Goal: Check status: Check status

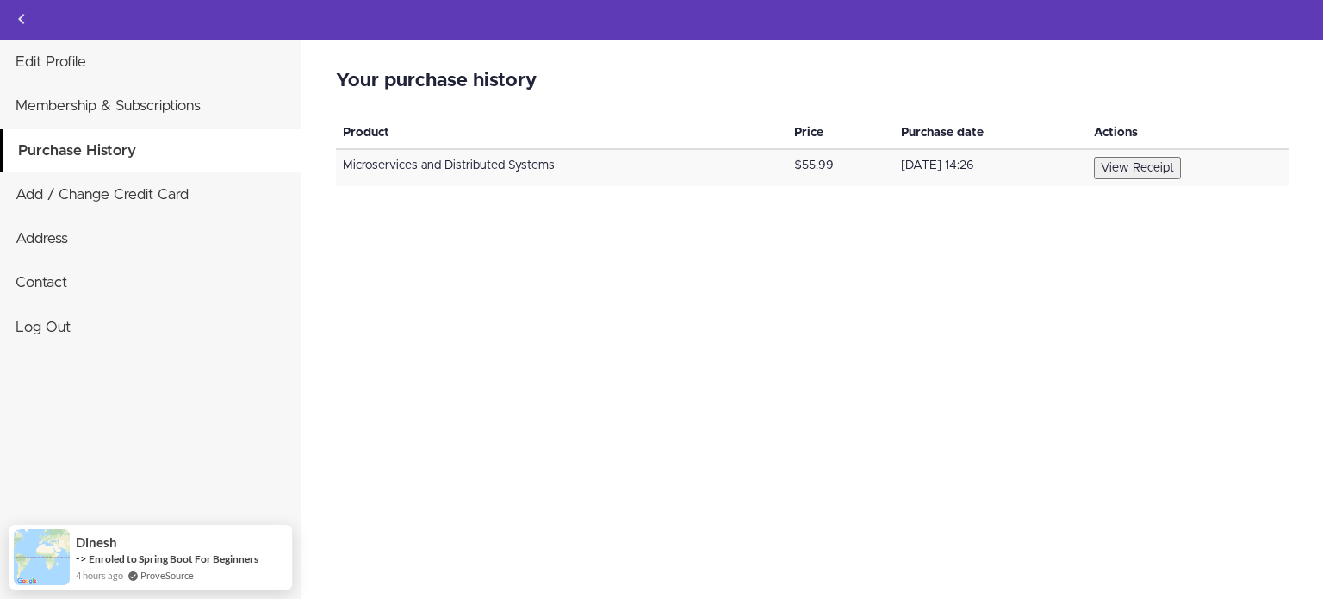
click at [499, 168] on td "Microservices and Distributed Systems" at bounding box center [561, 167] width 451 height 37
click at [1147, 168] on button "View Receipt" at bounding box center [1137, 168] width 87 height 22
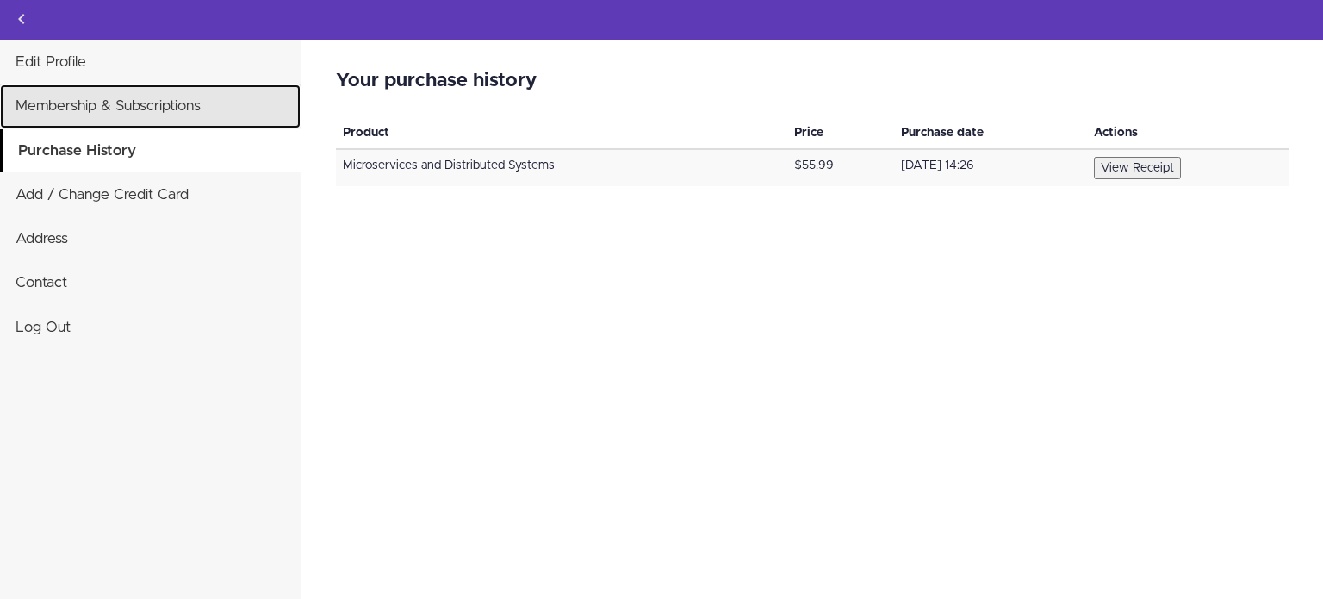
click at [105, 106] on link "Membership & Subscriptions" at bounding box center [150, 105] width 301 height 43
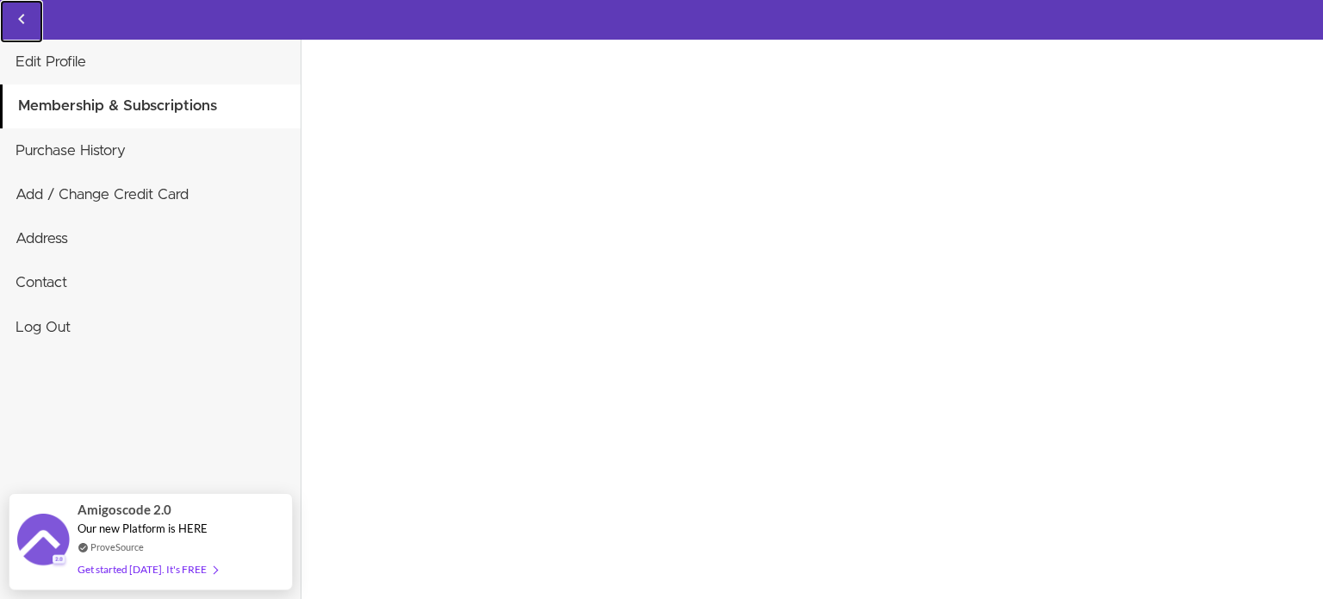
click at [23, 20] on icon "Back to courses" at bounding box center [21, 19] width 21 height 21
